Goal: Task Accomplishment & Management: Manage account settings

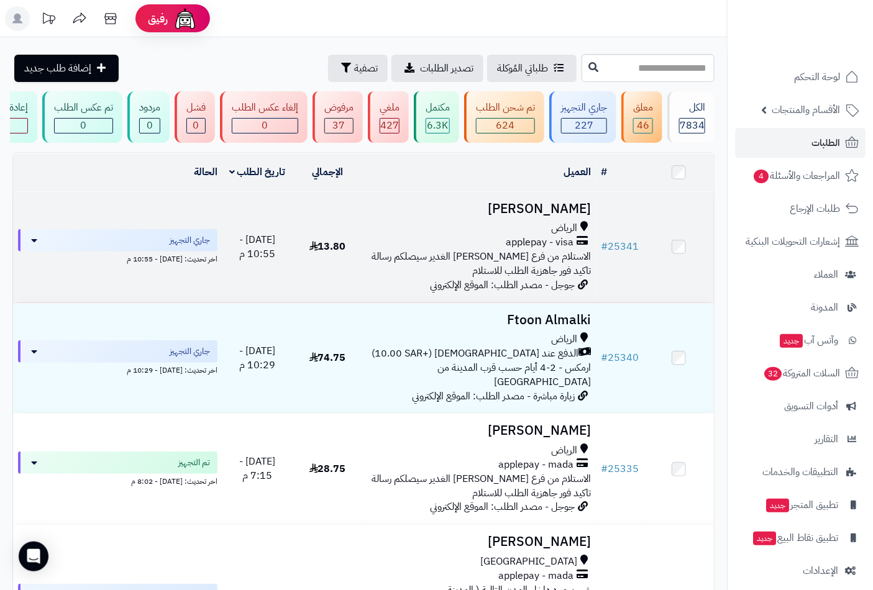
click at [539, 216] on h3 "[PERSON_NAME]" at bounding box center [480, 209] width 224 height 14
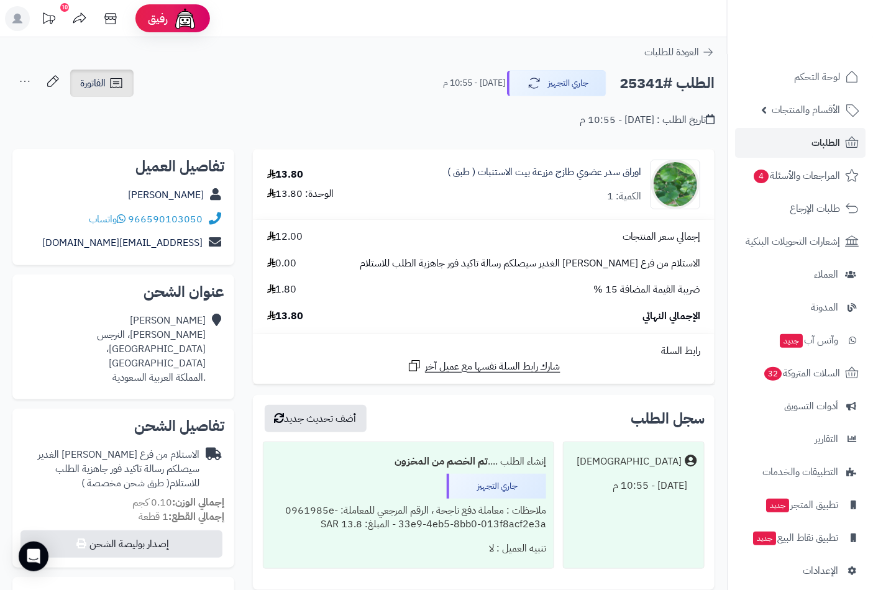
click at [101, 82] on span "الفاتورة" at bounding box center [92, 83] width 25 height 15
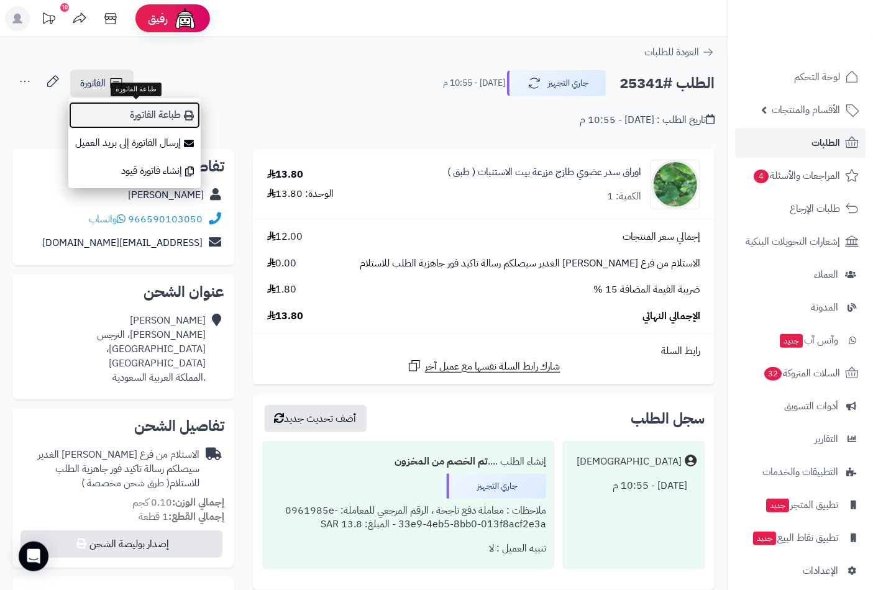
click at [147, 117] on link "طباعة الفاتورة" at bounding box center [134, 115] width 132 height 28
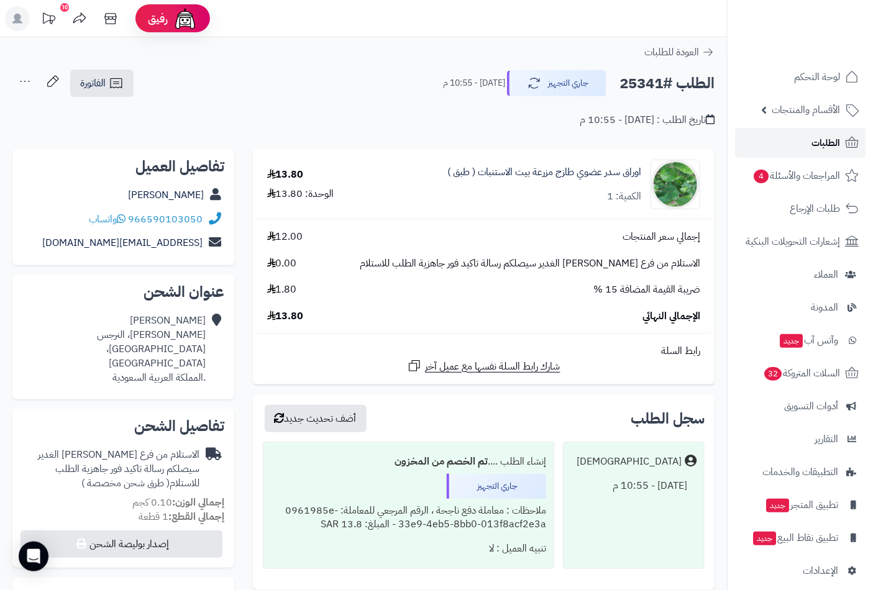
click at [803, 145] on link "الطلبات" at bounding box center [800, 143] width 131 height 30
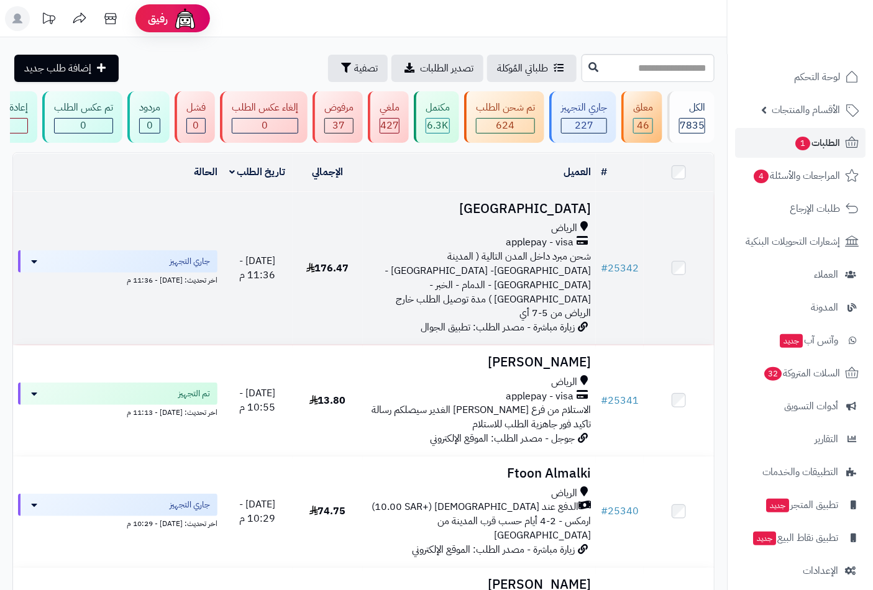
click at [528, 230] on div "الرياض" at bounding box center [480, 228] width 224 height 14
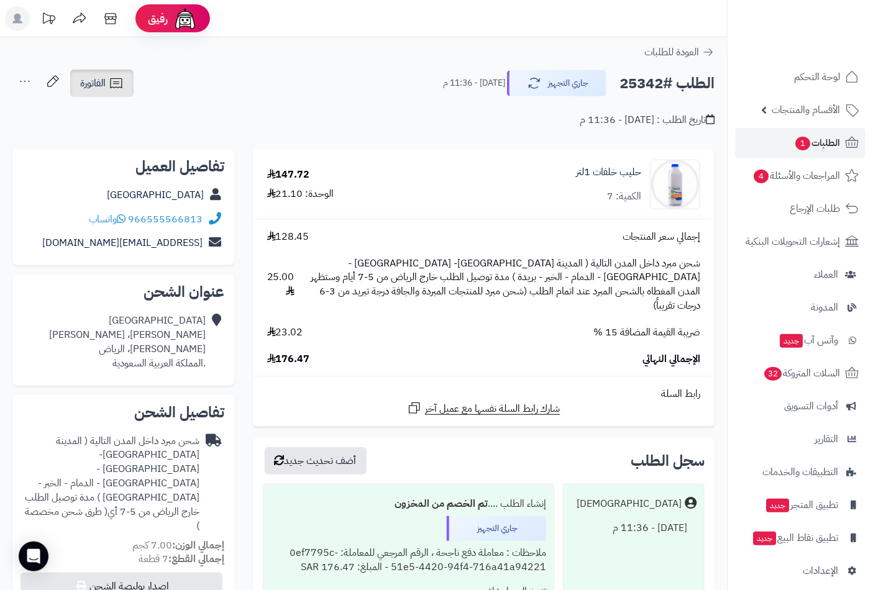
click at [92, 83] on span "الفاتورة" at bounding box center [92, 83] width 25 height 15
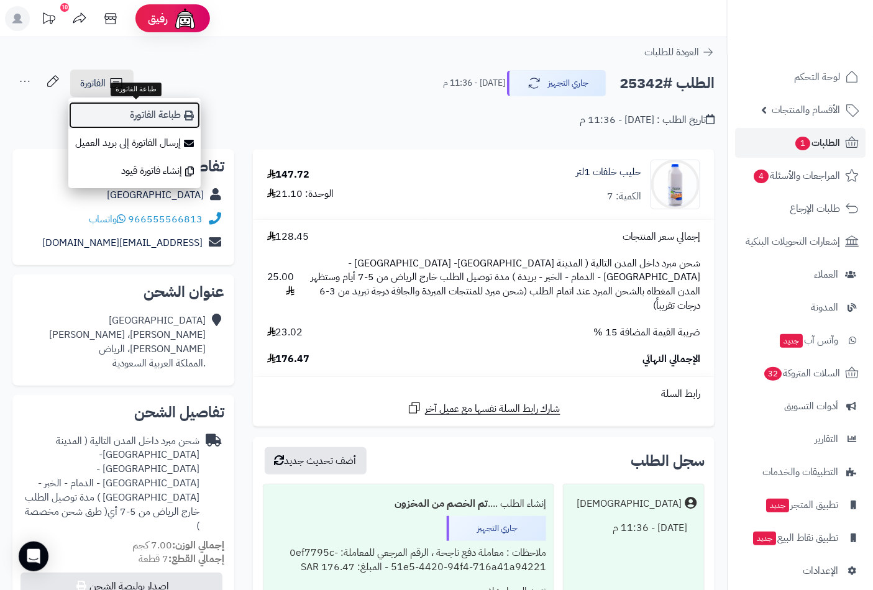
click at [144, 115] on link "طباعة الفاتورة" at bounding box center [134, 115] width 132 height 28
